Goal: Task Accomplishment & Management: Use online tool/utility

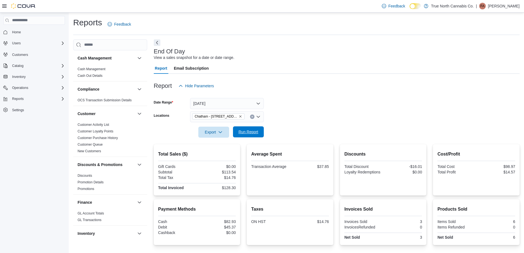
click at [259, 130] on span "Run Report" at bounding box center [248, 131] width 24 height 11
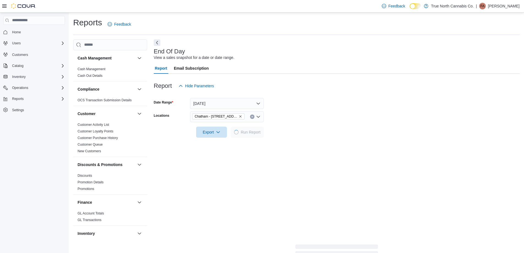
click at [318, 96] on div at bounding box center [337, 94] width 366 height 7
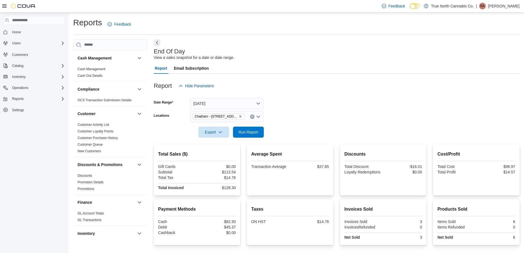
click at [315, 103] on form "Date Range [DATE] Locations [GEOGRAPHIC_DATA] - [STREET_ADDRESS] Export Run Rep…" at bounding box center [337, 114] width 366 height 46
click at [258, 139] on div at bounding box center [337, 141] width 366 height 7
click at [260, 134] on span "Run Report" at bounding box center [248, 131] width 24 height 11
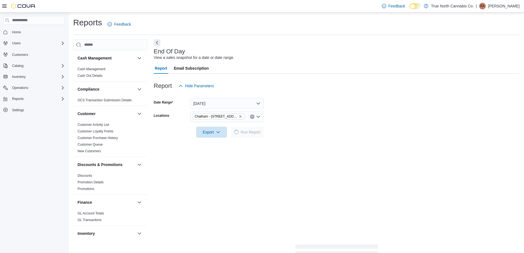
click at [307, 113] on form "Date Range [DATE] Locations [GEOGRAPHIC_DATA] - [STREET_ADDRESS] Export Run Rep…" at bounding box center [337, 114] width 366 height 46
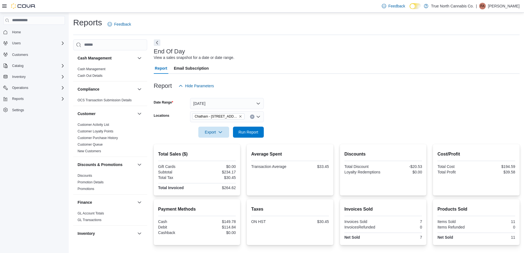
click at [317, 115] on form "Date Range [DATE] Locations [GEOGRAPHIC_DATA] - [STREET_ADDRESS] Export Run Rep…" at bounding box center [337, 114] width 366 height 46
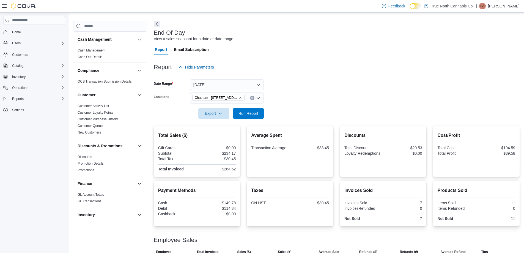
scroll to position [38, 0]
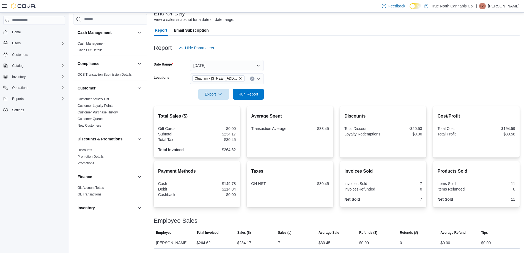
click at [314, 80] on form "Date Range [DATE] Locations [GEOGRAPHIC_DATA] - [STREET_ADDRESS] Export Run Rep…" at bounding box center [337, 76] width 366 height 46
drag, startPoint x: 299, startPoint y: 89, endPoint x: 262, endPoint y: 99, distance: 39.3
click at [299, 89] on form "Date Range [DATE] Locations [GEOGRAPHIC_DATA] - [STREET_ADDRESS] Export Run Rep…" at bounding box center [337, 76] width 366 height 46
drag, startPoint x: 260, startPoint y: 95, endPoint x: 325, endPoint y: 80, distance: 66.3
click at [260, 94] on span "Run Report" at bounding box center [248, 94] width 24 height 11
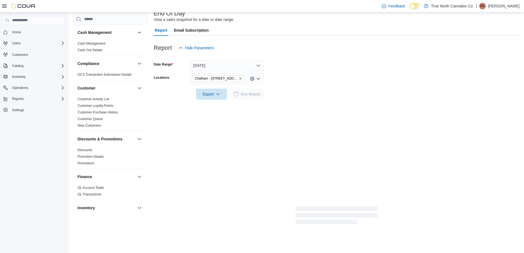
click at [325, 80] on form "Date Range [DATE] Locations [GEOGRAPHIC_DATA] - [STREET_ADDRESS] Export Run Rep…" at bounding box center [337, 76] width 366 height 46
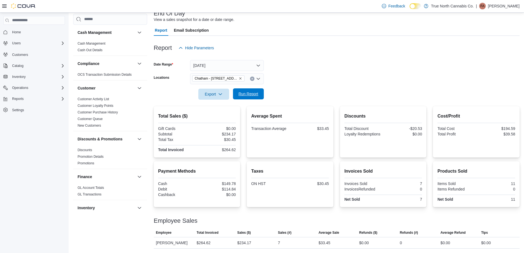
click at [254, 93] on span "Run Report" at bounding box center [249, 94] width 20 height 6
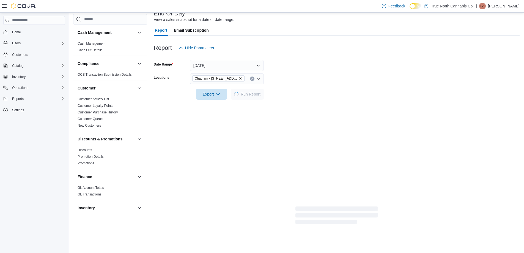
click at [293, 85] on div at bounding box center [337, 86] width 366 height 4
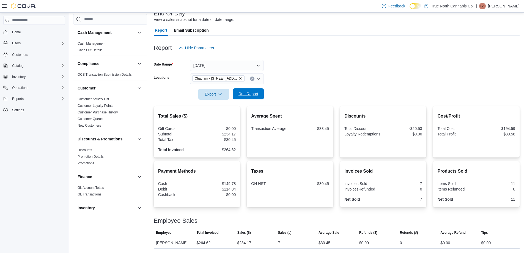
click at [242, 98] on span "Run Report" at bounding box center [248, 93] width 24 height 11
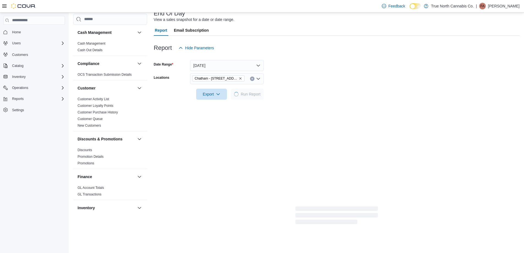
click at [310, 73] on form "Date Range [DATE] Locations [GEOGRAPHIC_DATA] - [STREET_ADDRESS] Export Run Rep…" at bounding box center [337, 76] width 366 height 46
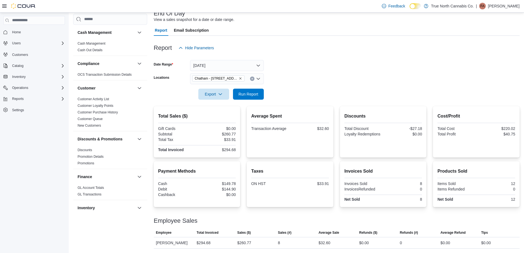
click at [310, 73] on form "Date Range [DATE] Locations [GEOGRAPHIC_DATA] - [STREET_ADDRESS] Export Run Rep…" at bounding box center [337, 76] width 366 height 46
click at [250, 96] on span "Run Report" at bounding box center [249, 94] width 20 height 6
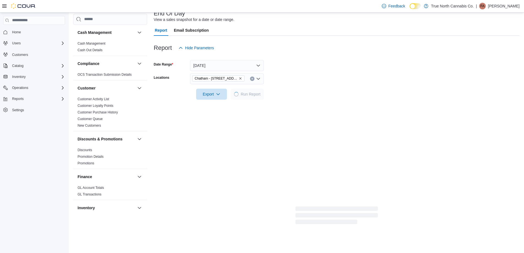
click at [285, 88] on div at bounding box center [337, 86] width 366 height 4
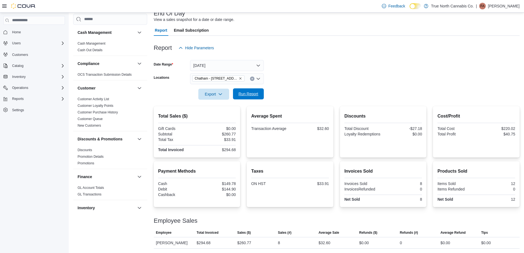
click at [262, 96] on button "Run Report" at bounding box center [248, 93] width 31 height 11
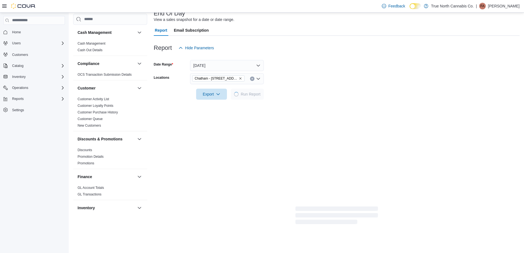
click at [323, 88] on div at bounding box center [337, 86] width 366 height 4
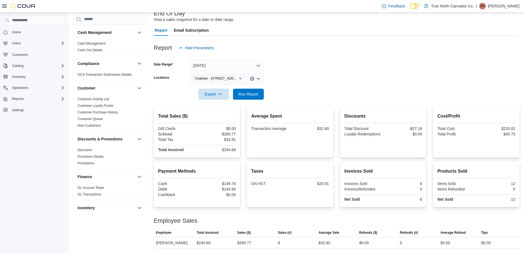
click at [316, 87] on div at bounding box center [337, 86] width 366 height 4
drag, startPoint x: 257, startPoint y: 97, endPoint x: 323, endPoint y: 72, distance: 71.5
click at [262, 98] on button "Run Report" at bounding box center [248, 94] width 31 height 11
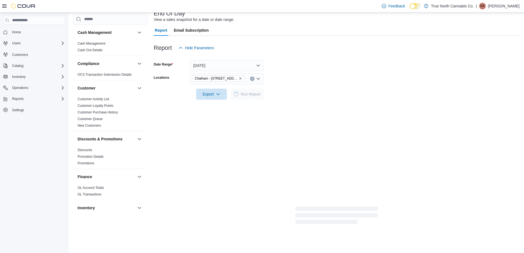
click at [323, 72] on form "Date Range [DATE] Locations [GEOGRAPHIC_DATA] - [STREET_ADDRESS] Export Run Rep…" at bounding box center [337, 76] width 366 height 46
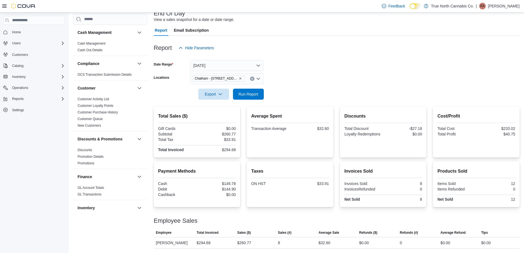
click at [285, 75] on form "Date Range [DATE] Locations [GEOGRAPHIC_DATA] - [STREET_ADDRESS] Export Run Rep…" at bounding box center [337, 76] width 366 height 46
drag, startPoint x: 256, startPoint y: 90, endPoint x: 305, endPoint y: 76, distance: 51.4
click at [257, 90] on span "Run Report" at bounding box center [248, 94] width 24 height 11
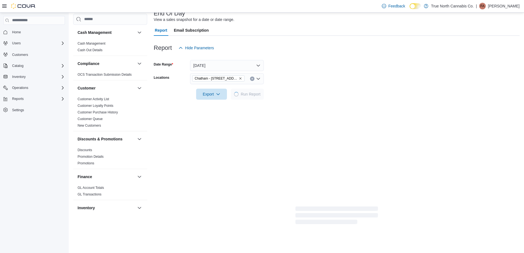
click at [305, 76] on form "Date Range [DATE] Locations [GEOGRAPHIC_DATA] - [STREET_ADDRESS] Export Run Rep…" at bounding box center [337, 76] width 366 height 46
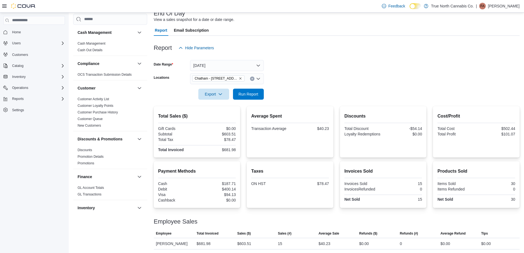
click at [318, 67] on form "Date Range [DATE] Locations [GEOGRAPHIC_DATA] - [STREET_ADDRESS] Export Run Rep…" at bounding box center [337, 76] width 366 height 46
click at [254, 93] on span "Run Report" at bounding box center [249, 94] width 20 height 6
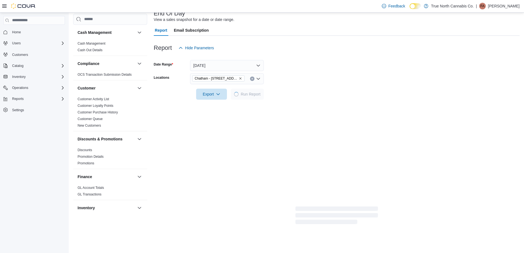
click at [293, 89] on form "Date Range [DATE] Locations [GEOGRAPHIC_DATA] - [STREET_ADDRESS] Export Run Rep…" at bounding box center [337, 76] width 366 height 46
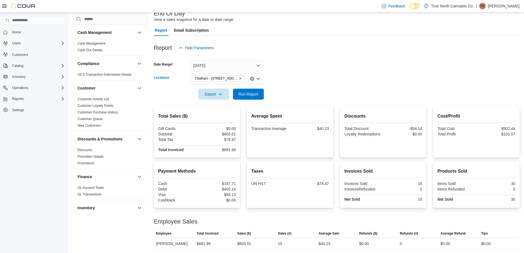
click at [251, 79] on icon "Clear input" at bounding box center [252, 79] width 2 height 2
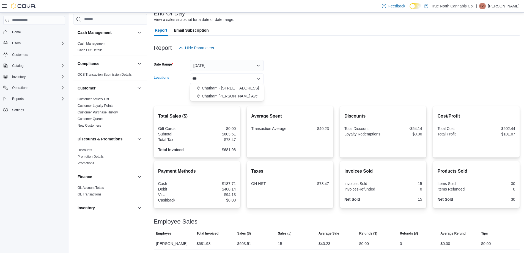
type input "***"
click at [244, 97] on span "Chatham [PERSON_NAME] Ave" at bounding box center [230, 96] width 56 height 6
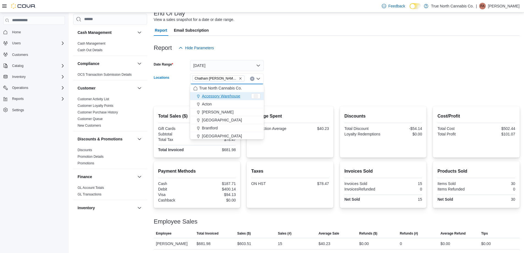
click at [290, 87] on div at bounding box center [337, 86] width 366 height 4
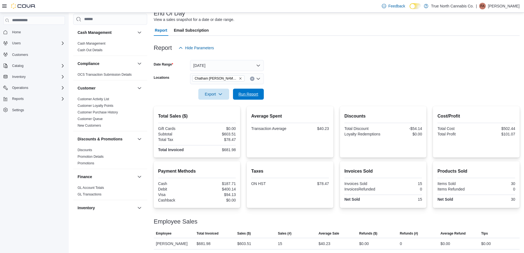
drag, startPoint x: 258, startPoint y: 90, endPoint x: 308, endPoint y: 80, distance: 51.4
click at [259, 90] on span "Run Report" at bounding box center [248, 94] width 24 height 11
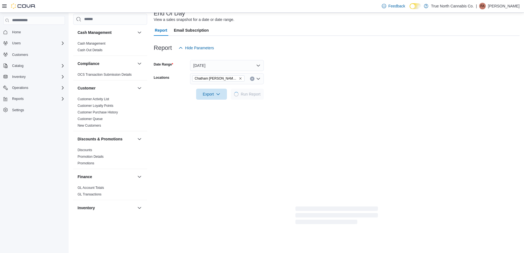
click at [309, 80] on form "Date Range [DATE] Locations [GEOGRAPHIC_DATA] [PERSON_NAME] Ave Export Run Repo…" at bounding box center [337, 76] width 366 height 46
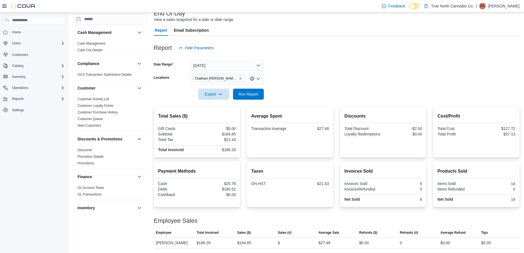
click at [315, 76] on form "Date Range [DATE] Locations [GEOGRAPHIC_DATA] [PERSON_NAME] Ave Export Run Repo…" at bounding box center [337, 76] width 366 height 46
click at [252, 79] on icon "Clear input" at bounding box center [252, 79] width 2 height 2
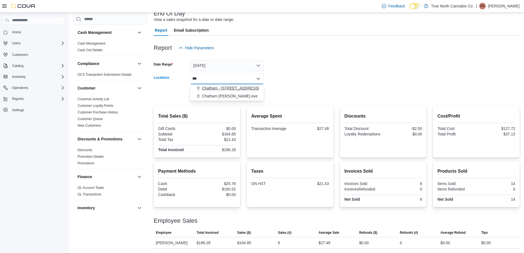
type input "***"
drag, startPoint x: 243, startPoint y: 88, endPoint x: 293, endPoint y: 85, distance: 50.2
click at [245, 89] on div "Chatham - [STREET_ADDRESS]" at bounding box center [227, 88] width 67 height 6
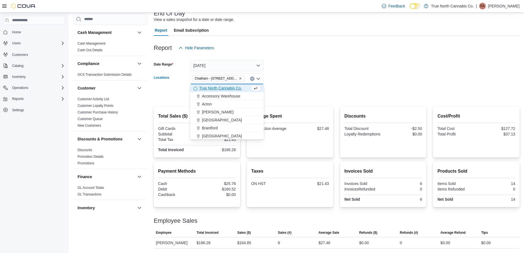
drag, startPoint x: 293, startPoint y: 85, endPoint x: 265, endPoint y: 93, distance: 29.6
click at [291, 87] on div at bounding box center [337, 86] width 366 height 4
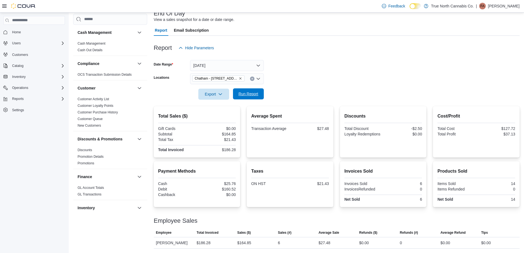
click at [262, 93] on button "Run Report" at bounding box center [248, 93] width 31 height 11
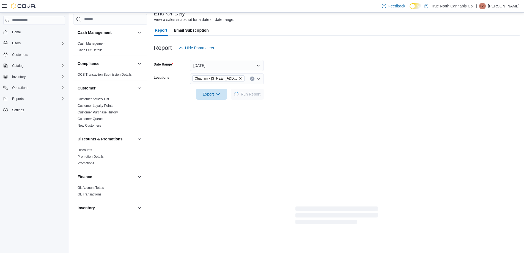
click at [320, 81] on form "Date Range [DATE] Locations [GEOGRAPHIC_DATA] - [STREET_ADDRESS] Export Run Rep…" at bounding box center [337, 76] width 366 height 46
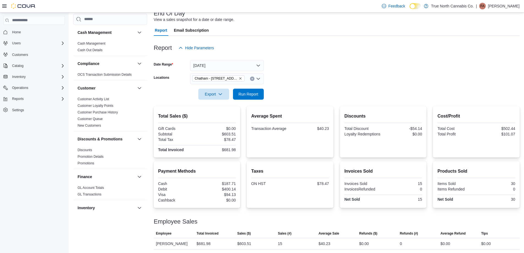
click at [320, 81] on form "Date Range [DATE] Locations [GEOGRAPHIC_DATA] - [STREET_ADDRESS] Export Run Rep…" at bounding box center [337, 76] width 366 height 46
click at [319, 69] on form "Date Range [DATE] Locations [GEOGRAPHIC_DATA] - [STREET_ADDRESS] Export Run Rep…" at bounding box center [337, 76] width 366 height 46
click at [318, 73] on form "Date Range [DATE] Locations [GEOGRAPHIC_DATA] - [STREET_ADDRESS] Export Run Rep…" at bounding box center [337, 76] width 366 height 46
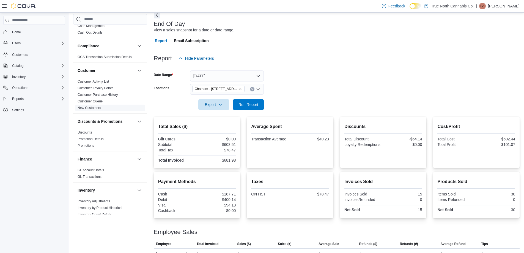
scroll to position [11, 0]
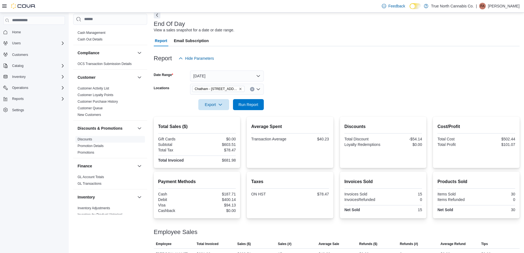
click at [89, 138] on link "Discounts" at bounding box center [85, 139] width 15 height 4
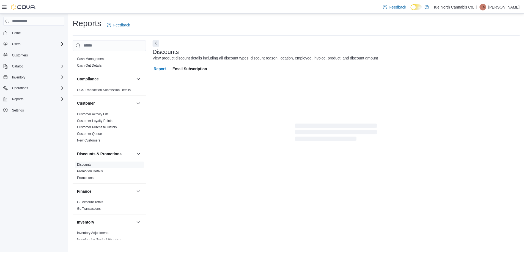
scroll to position [1, 0]
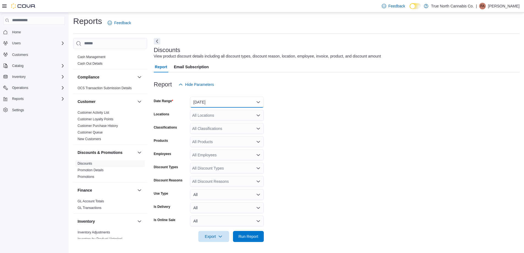
click at [232, 101] on button "[DATE]" at bounding box center [227, 102] width 74 height 11
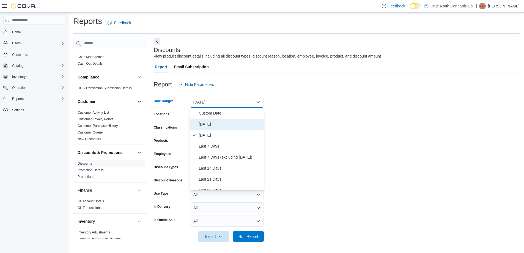
click at [219, 123] on span "[DATE]" at bounding box center [230, 124] width 63 height 7
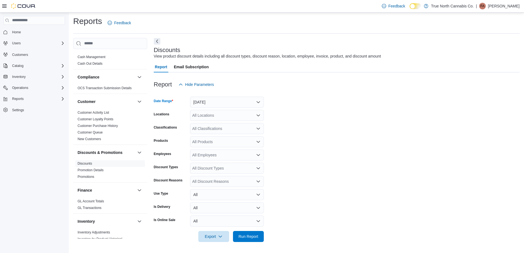
click at [223, 113] on div "All Locations" at bounding box center [227, 115] width 74 height 11
type input "***"
click at [230, 126] on span "Chatham - [STREET_ADDRESS]" at bounding box center [230, 125] width 57 height 6
drag, startPoint x: 385, startPoint y: 135, endPoint x: 286, endPoint y: 195, distance: 116.2
click at [379, 138] on form "Date Range [DATE] Locations [GEOGRAPHIC_DATA] - [STREET_ADDRESS] Classification…" at bounding box center [337, 166] width 366 height 152
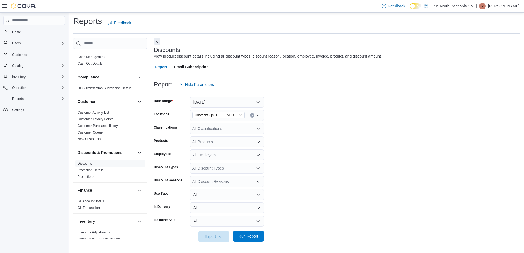
click at [255, 235] on span "Run Report" at bounding box center [249, 236] width 20 height 6
click at [322, 186] on form "Date Range [DATE] Locations [GEOGRAPHIC_DATA] - [STREET_ADDRESS] Classification…" at bounding box center [337, 166] width 366 height 152
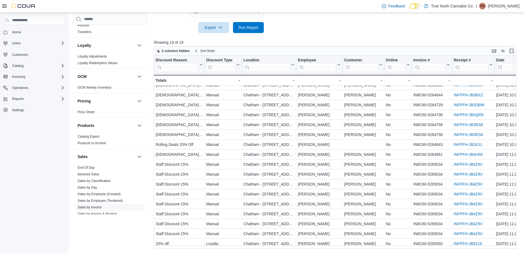
scroll to position [341, 0]
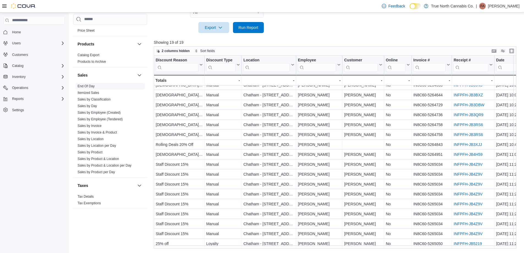
click at [90, 85] on link "End Of Day" at bounding box center [86, 86] width 17 height 4
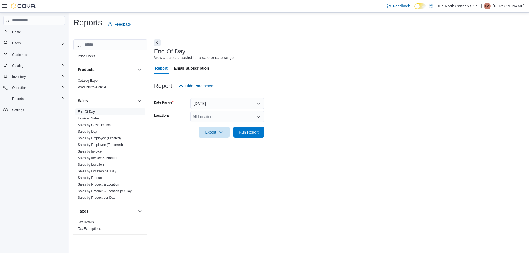
click at [211, 112] on div "All Locations" at bounding box center [227, 116] width 74 height 11
type input "***"
click at [218, 124] on span "Chatham - [STREET_ADDRESS]" at bounding box center [230, 126] width 57 height 6
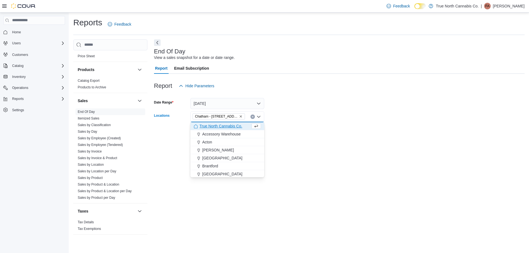
click at [286, 122] on div at bounding box center [339, 124] width 370 height 4
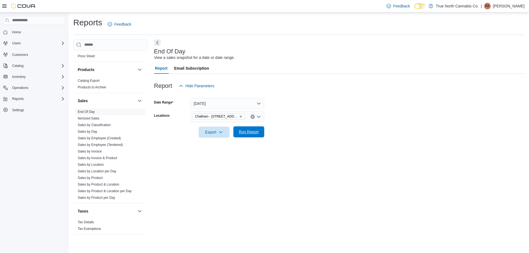
click at [255, 133] on span "Run Report" at bounding box center [249, 132] width 20 height 6
click at [308, 112] on form "Date Range [DATE] Locations [GEOGRAPHIC_DATA] - [STREET_ADDRESS] Export Run Rep…" at bounding box center [337, 114] width 366 height 46
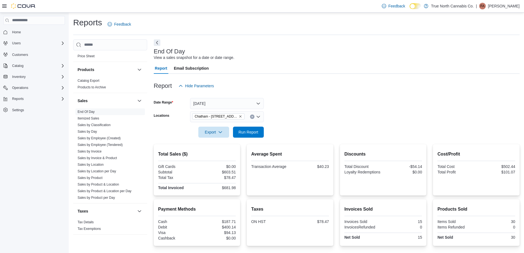
click at [316, 100] on form "Date Range [DATE] Locations [GEOGRAPHIC_DATA] - [STREET_ADDRESS] Export Run Rep…" at bounding box center [337, 114] width 366 height 46
click at [330, 83] on div "Report Hide Parameters" at bounding box center [337, 85] width 366 height 11
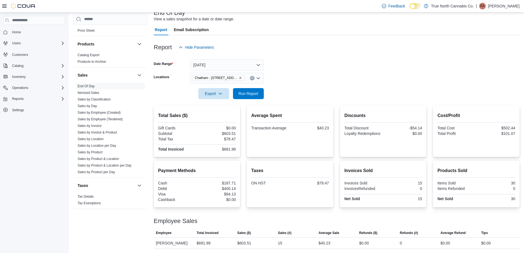
scroll to position [39, 0]
click at [325, 68] on form "Date Range [DATE] Locations [GEOGRAPHIC_DATA] - [STREET_ADDRESS] Export Run Rep…" at bounding box center [337, 76] width 366 height 46
click at [292, 70] on form "Date Range [DATE] Locations [GEOGRAPHIC_DATA] - [STREET_ADDRESS] Export Run Rep…" at bounding box center [337, 76] width 366 height 46
click at [255, 89] on span "Run Report" at bounding box center [248, 93] width 24 height 11
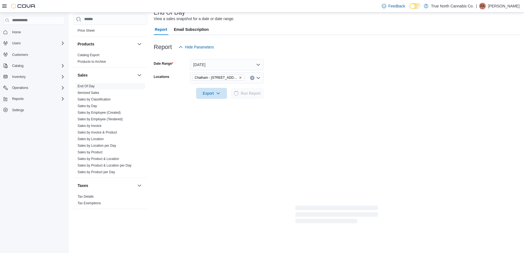
click at [323, 97] on form "Date Range [DATE] Locations [GEOGRAPHIC_DATA] - [STREET_ADDRESS] Export Run Rep…" at bounding box center [337, 76] width 366 height 46
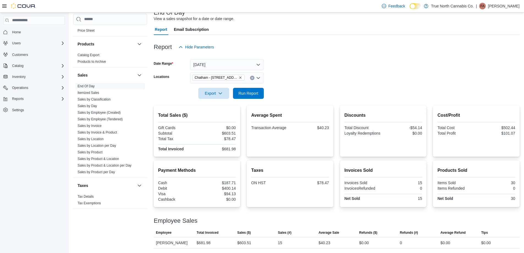
click at [316, 88] on form "Date Range [DATE] Locations [GEOGRAPHIC_DATA] - [STREET_ADDRESS] Export Run Rep…" at bounding box center [337, 76] width 366 height 46
click at [311, 93] on form "Date Range [DATE] Locations [GEOGRAPHIC_DATA] - [STREET_ADDRESS] Export Run Rep…" at bounding box center [337, 76] width 366 height 46
